Goal: Navigation & Orientation: Understand site structure

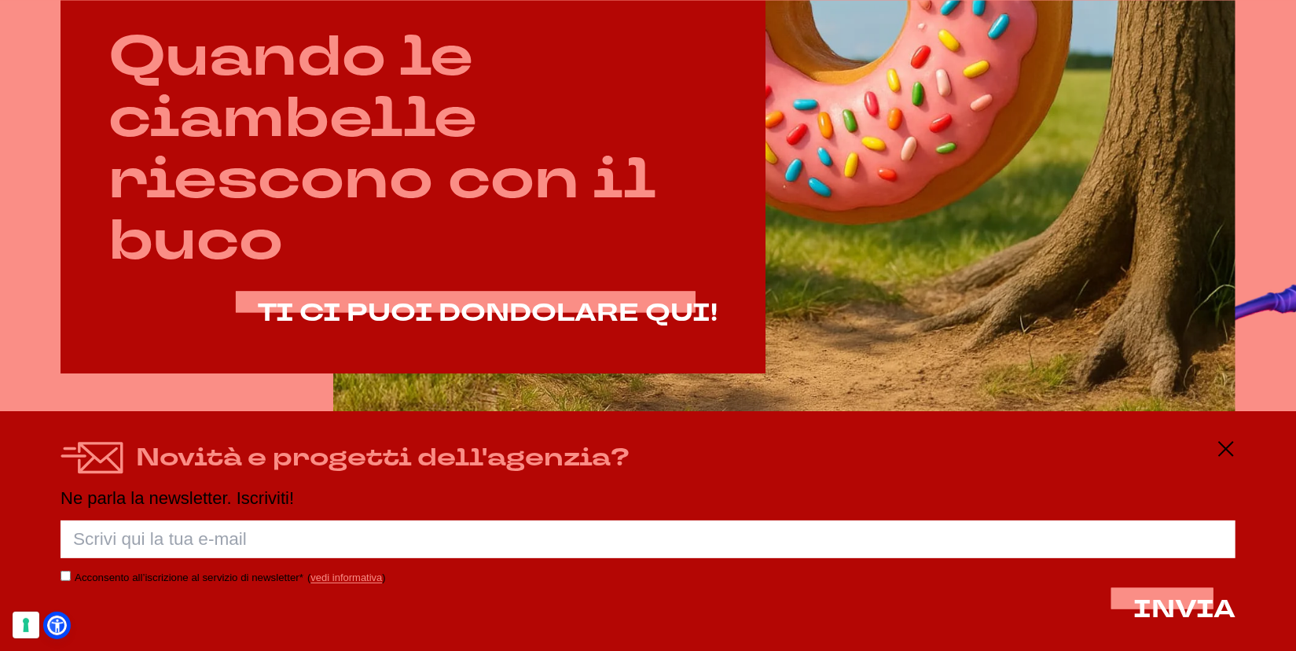
scroll to position [943, 0]
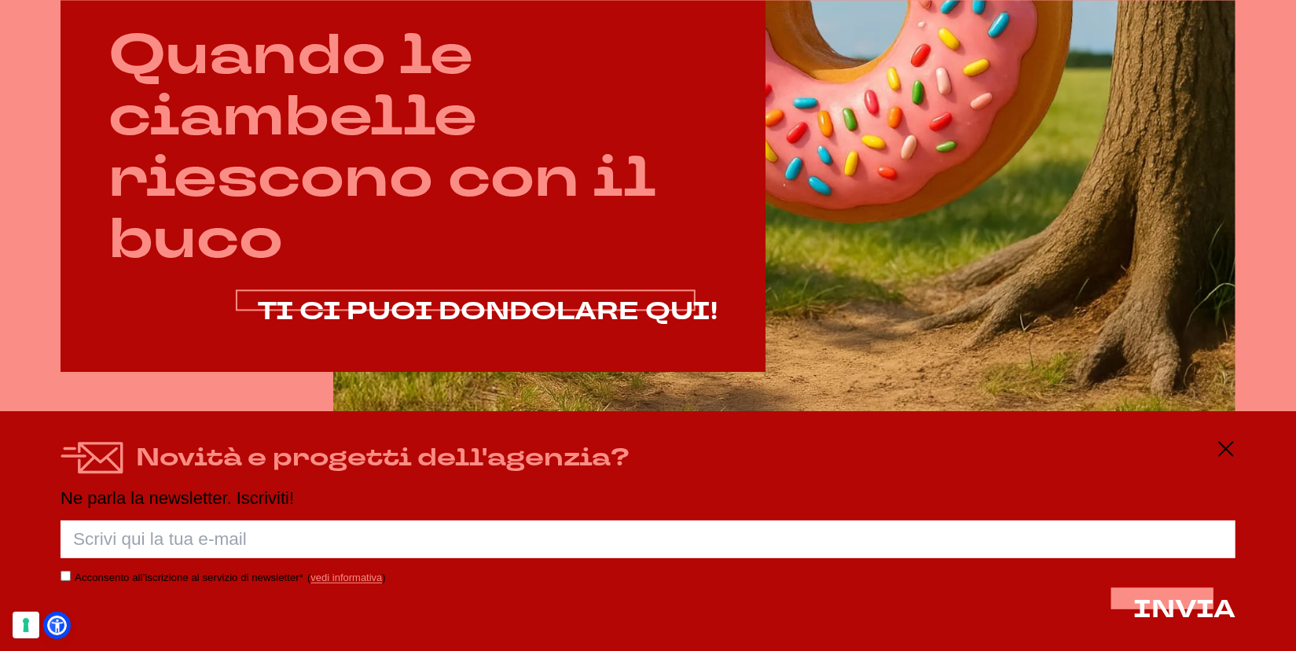
click at [574, 303] on span "TI CI PUOI DONDOLARE QUI!" at bounding box center [488, 311] width 460 height 33
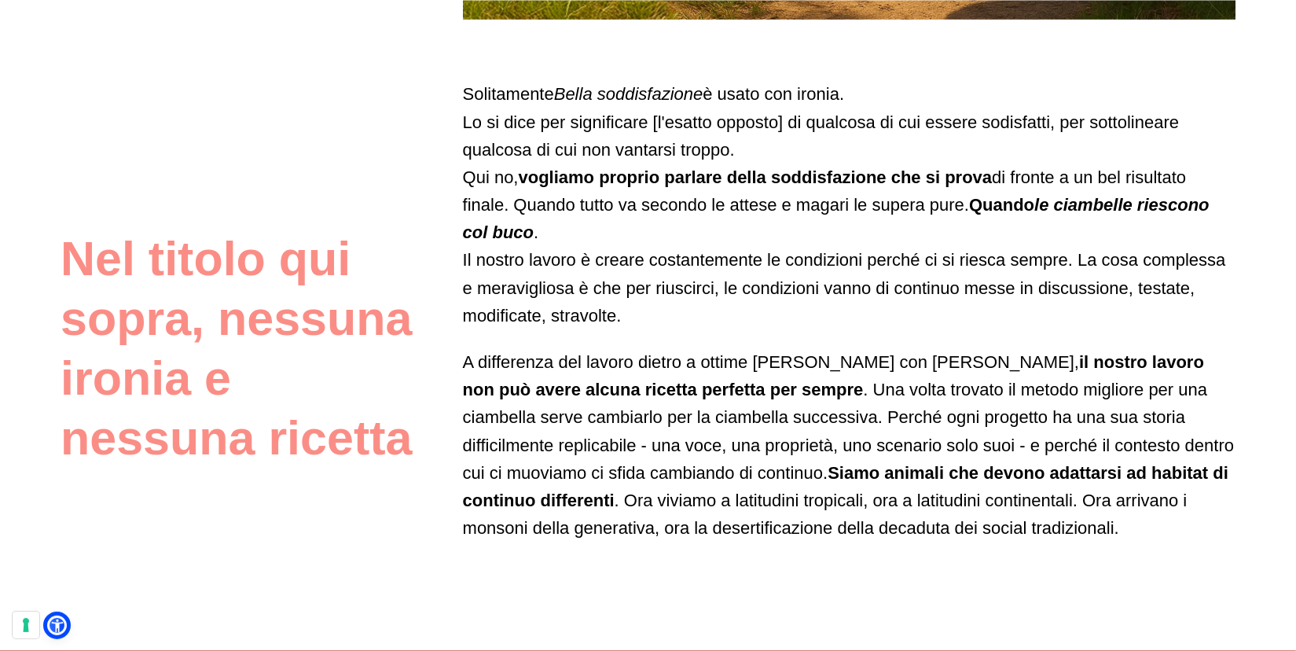
scroll to position [943, 0]
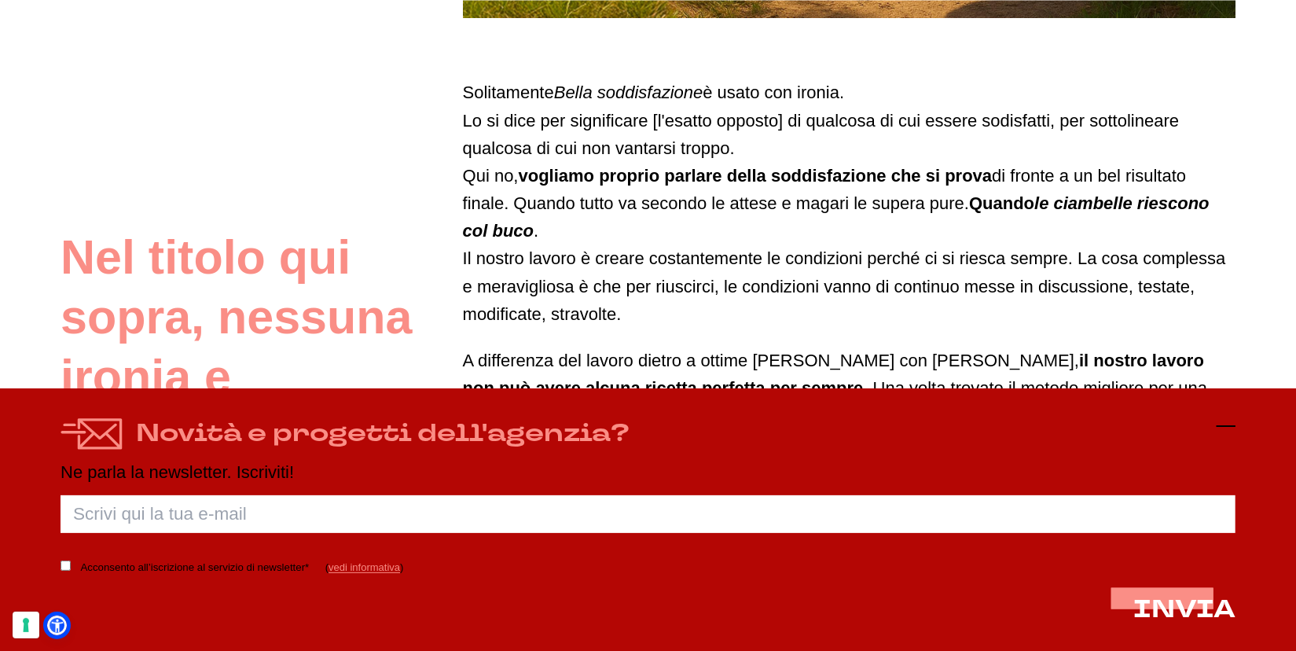
click at [1222, 419] on icon at bounding box center [1225, 425] width 19 height 19
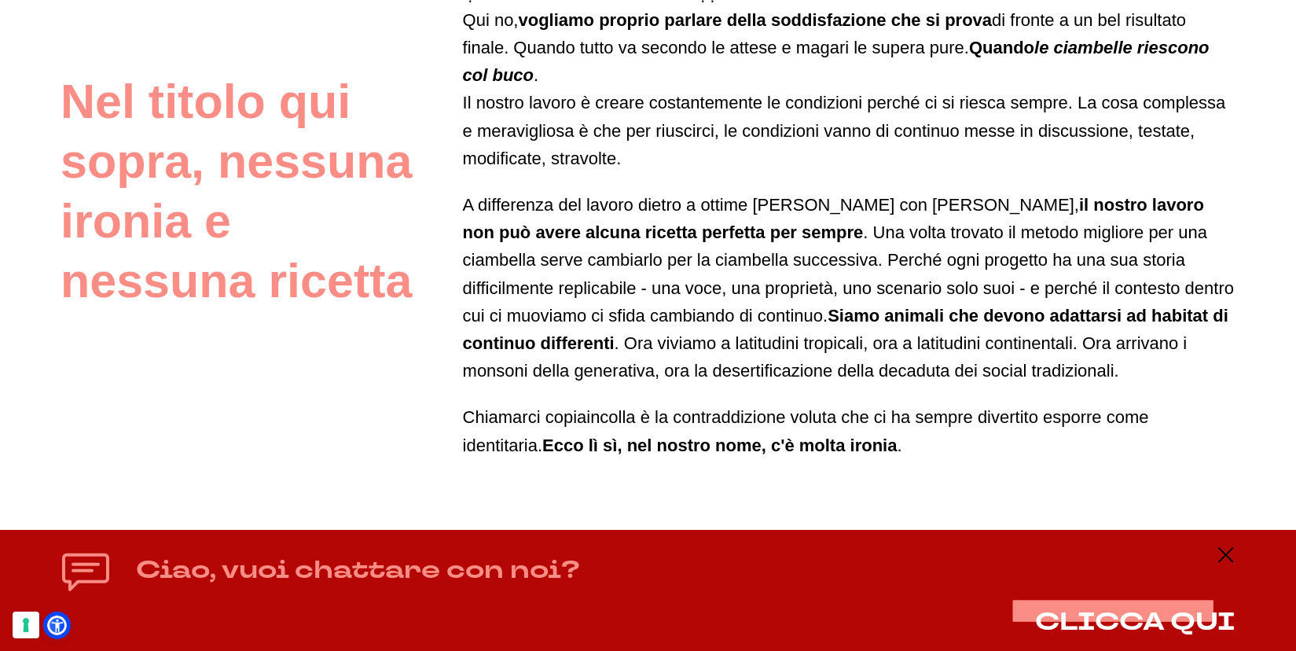
scroll to position [1100, 0]
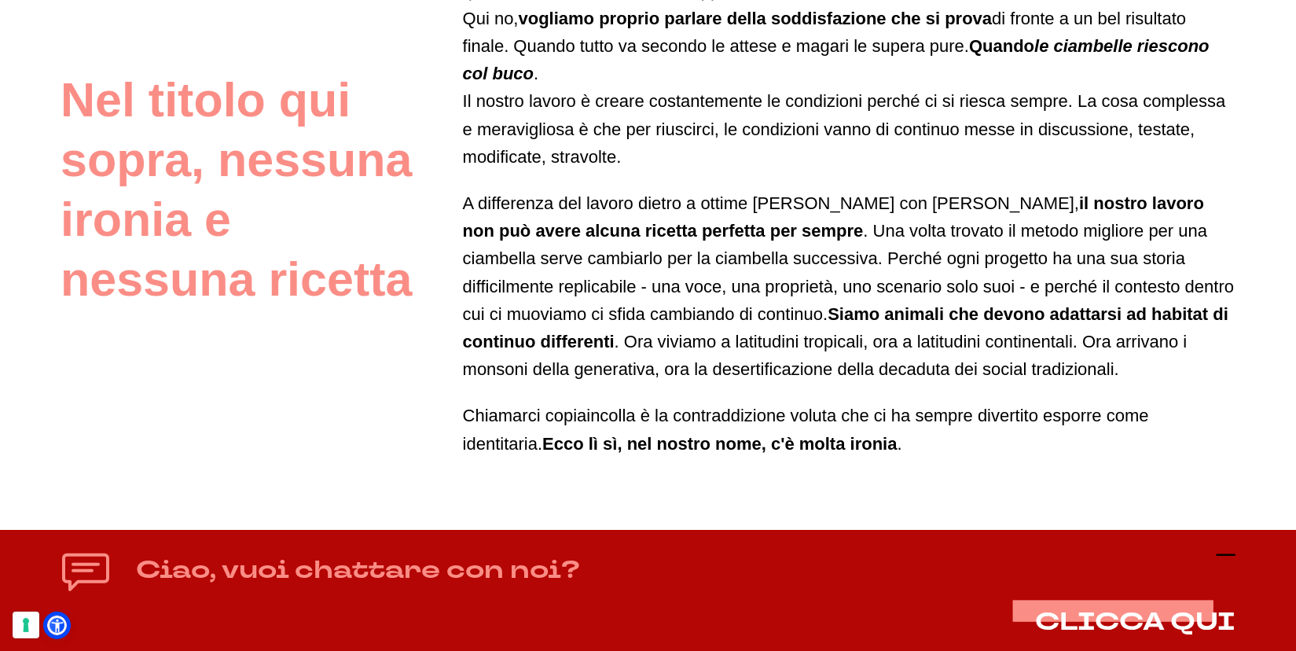
click at [1227, 555] on icon at bounding box center [1225, 554] width 19 height 19
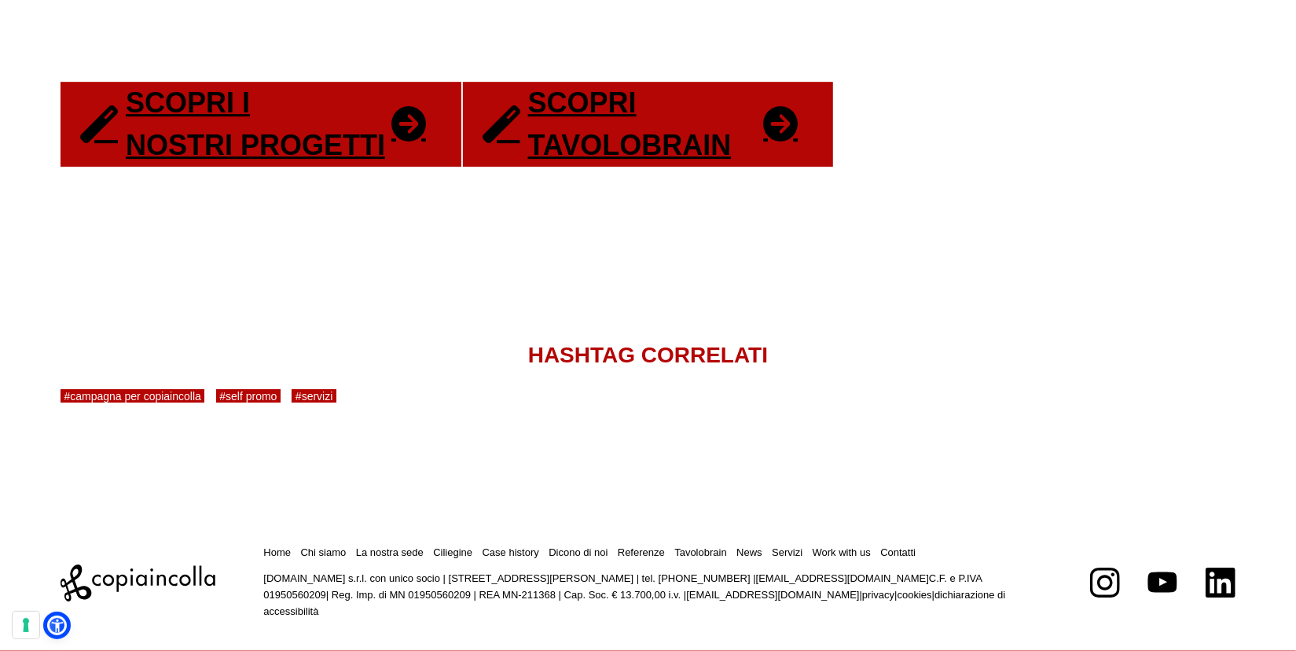
scroll to position [3220, 0]
click at [450, 551] on link "Ciliegine" at bounding box center [452, 552] width 39 height 12
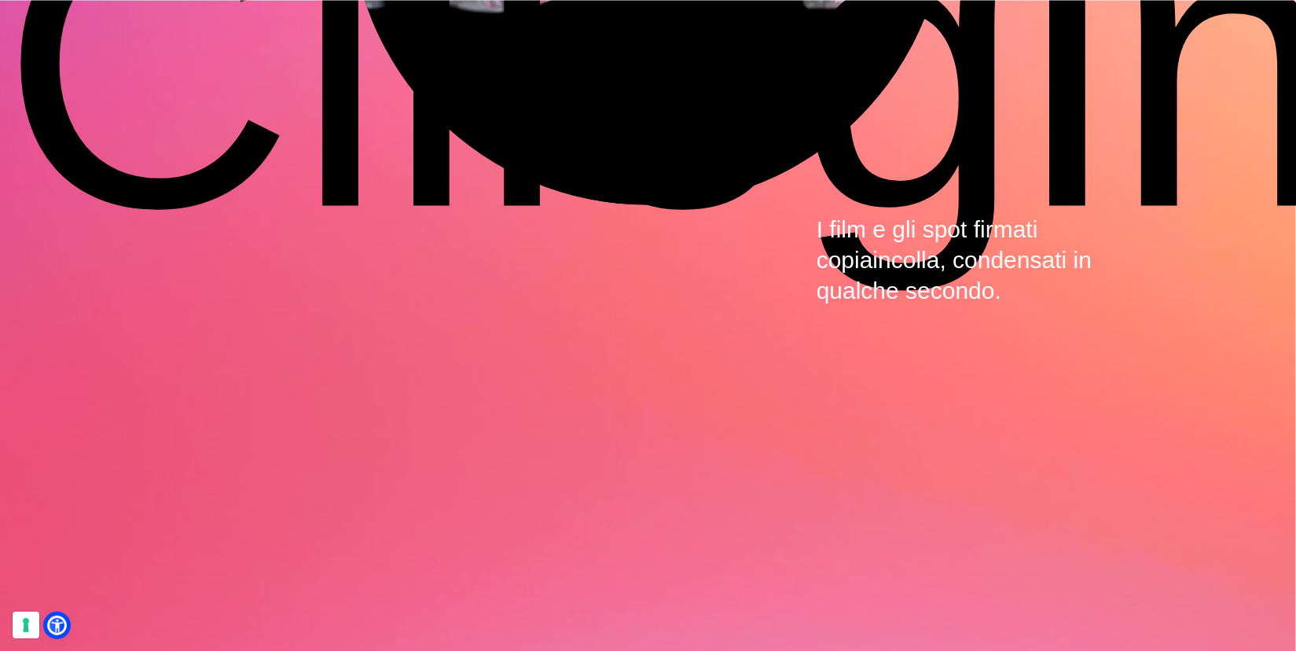
scroll to position [5150, 0]
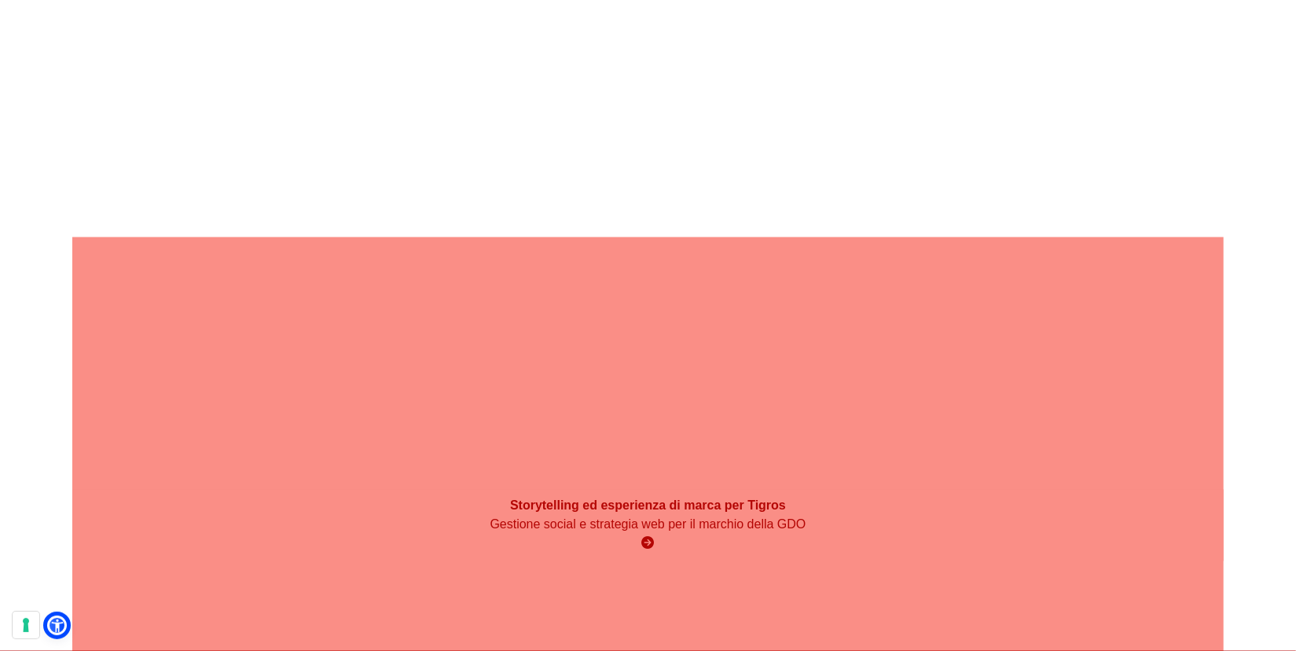
scroll to position [13400, 0]
